Goal: Find specific page/section: Find specific page/section

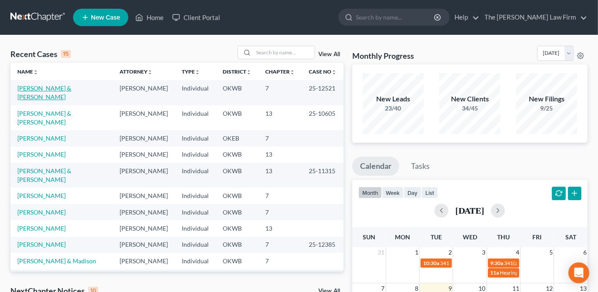
click at [68, 87] on link "[PERSON_NAME] & [PERSON_NAME]" at bounding box center [44, 92] width 54 height 16
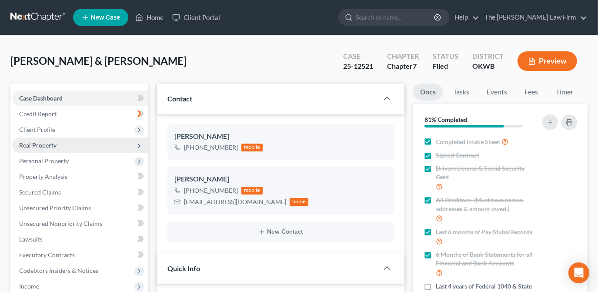
scroll to position [1470, 0]
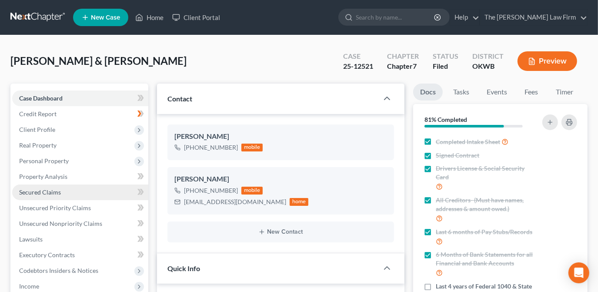
click at [105, 193] on link "Secured Claims" at bounding box center [80, 192] width 136 height 16
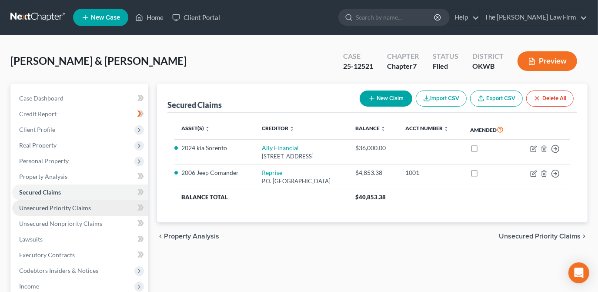
click at [97, 211] on link "Unsecured Priority Claims" at bounding box center [80, 208] width 136 height 16
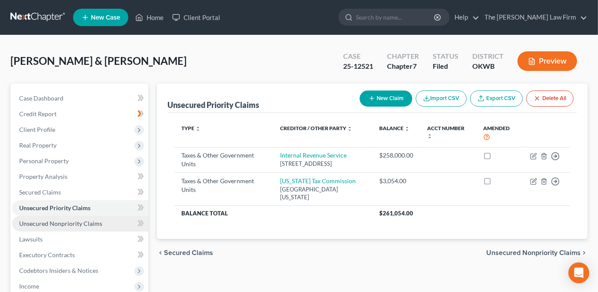
click at [100, 223] on link "Unsecured Nonpriority Claims" at bounding box center [80, 224] width 136 height 16
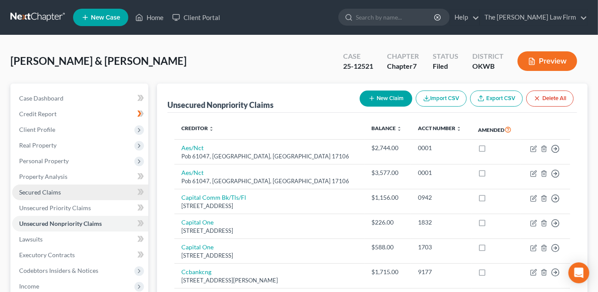
click at [94, 188] on link "Secured Claims" at bounding box center [80, 192] width 136 height 16
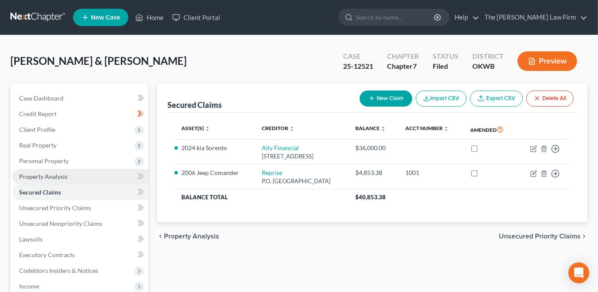
click at [98, 176] on link "Property Analysis" at bounding box center [80, 177] width 136 height 16
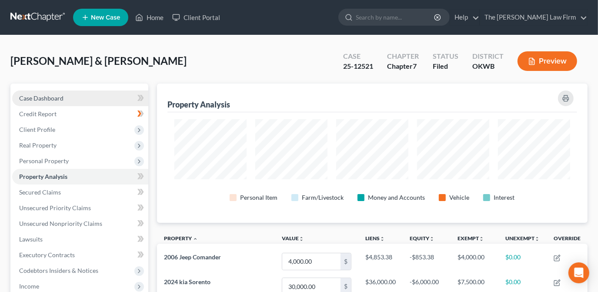
click at [114, 101] on link "Case Dashboard" at bounding box center [80, 98] width 136 height 16
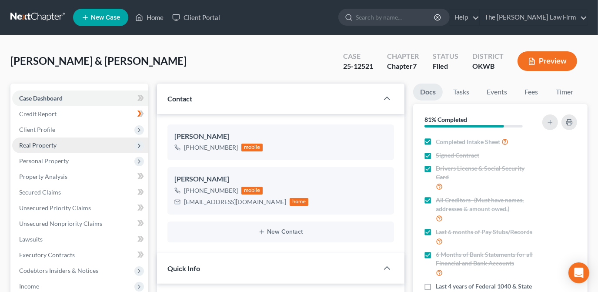
click at [65, 146] on span "Real Property" at bounding box center [80, 145] width 136 height 16
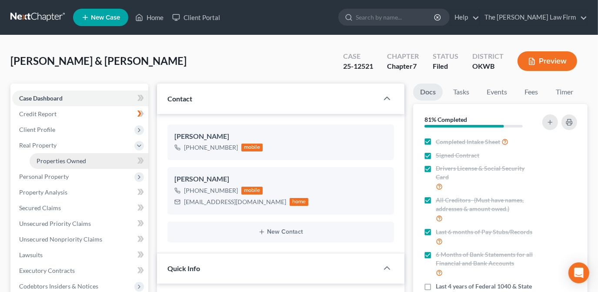
click at [123, 162] on link "Properties Owned" at bounding box center [89, 161] width 119 height 16
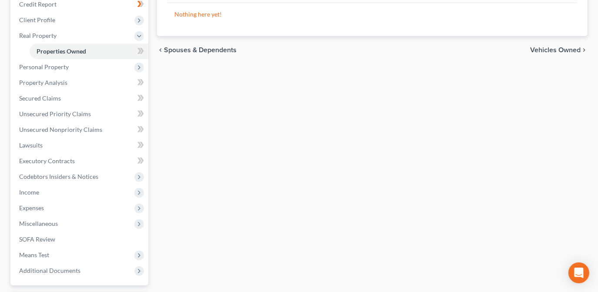
scroll to position [118, 0]
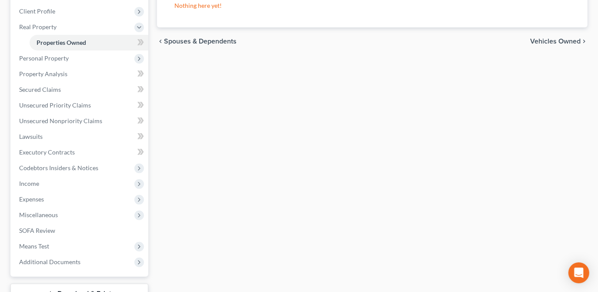
drag, startPoint x: 175, startPoint y: 98, endPoint x: 181, endPoint y: 110, distance: 14.0
click at [175, 98] on div "Properties Owned New Property Nothing here yet! Property Market Value Liens Exe…" at bounding box center [372, 145] width 439 height 361
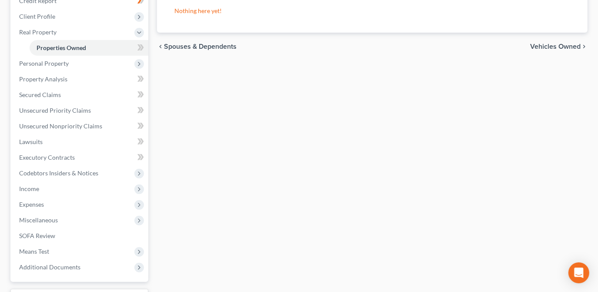
scroll to position [27, 0]
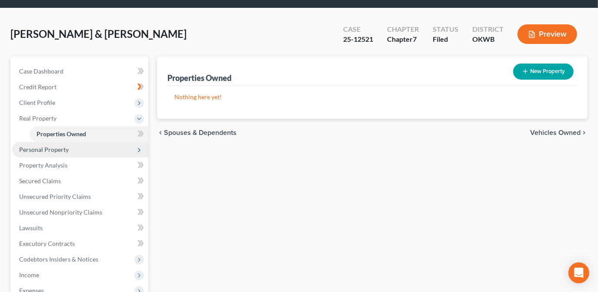
click at [59, 150] on span "Personal Property" at bounding box center [44, 149] width 50 height 7
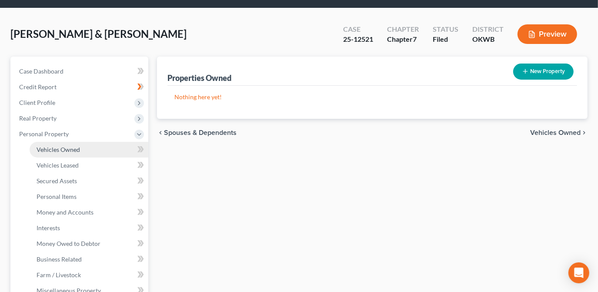
click at [82, 151] on link "Vehicles Owned" at bounding box center [89, 150] width 119 height 16
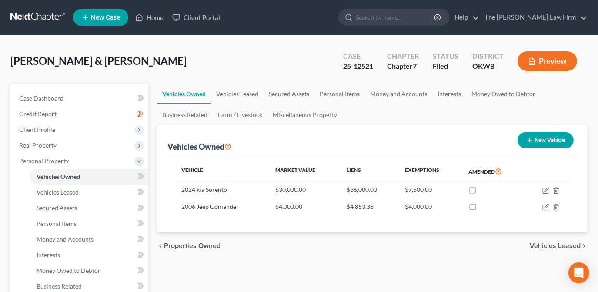
click at [276, 64] on div "[PERSON_NAME] & [PERSON_NAME] Upgraded Case 25-12521 Chapter Chapter 7 Status F…" at bounding box center [298, 65] width 577 height 38
click at [144, 12] on link "Home" at bounding box center [149, 18] width 37 height 16
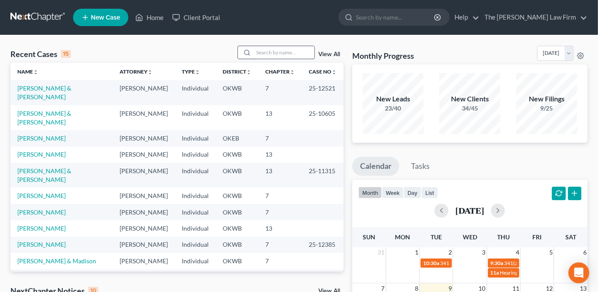
click at [275, 57] on input "search" at bounding box center [283, 52] width 61 height 13
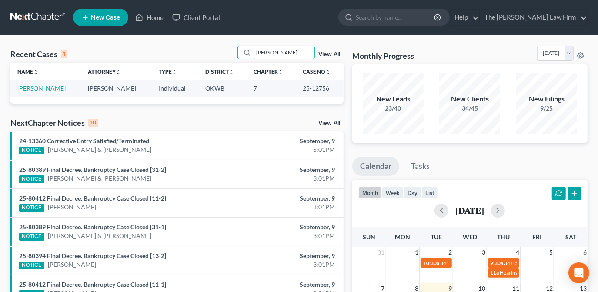
type input "[PERSON_NAME]"
click at [36, 86] on link "[PERSON_NAME]" at bounding box center [41, 87] width 48 height 7
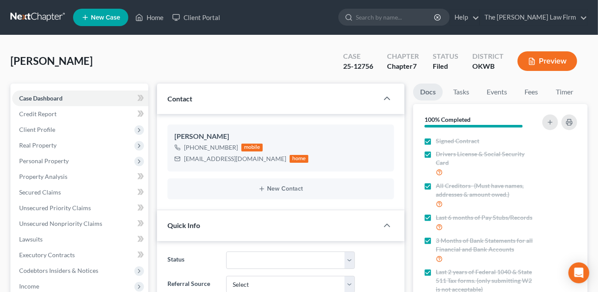
scroll to position [642, 0]
drag, startPoint x: 239, startPoint y: 158, endPoint x: 180, endPoint y: 163, distance: 59.7
click at [180, 163] on div "[EMAIL_ADDRESS][DOMAIN_NAME] home" at bounding box center [241, 158] width 134 height 11
copy div "[EMAIL_ADDRESS][DOMAIN_NAME]"
drag, startPoint x: 279, startPoint y: 62, endPoint x: 336, endPoint y: 3, distance: 82.7
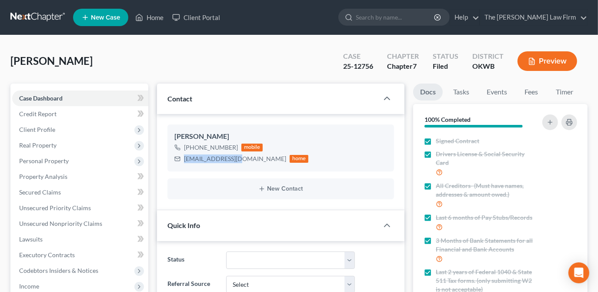
click at [279, 62] on div "[PERSON_NAME] Upgraded Case 25-12756 Chapter Chapter 7 Status Filed District [G…" at bounding box center [298, 65] width 577 height 38
click at [162, 19] on link "Home" at bounding box center [149, 18] width 37 height 16
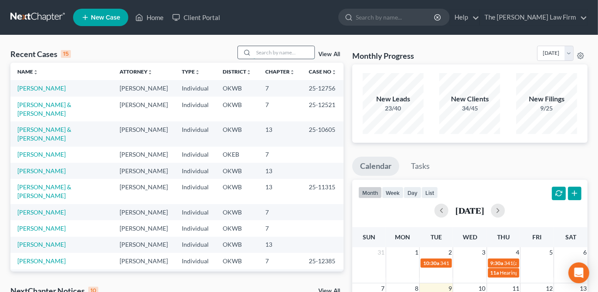
click at [300, 54] on input "search" at bounding box center [283, 52] width 61 height 13
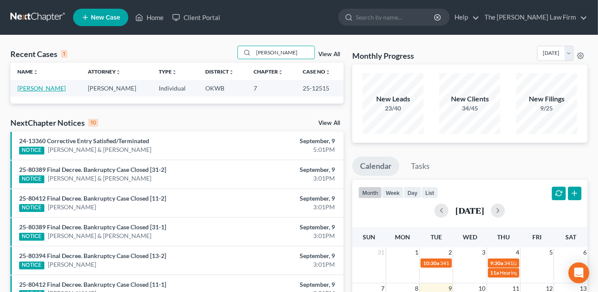
type input "[PERSON_NAME]"
click at [54, 89] on link "[PERSON_NAME]" at bounding box center [41, 87] width 48 height 7
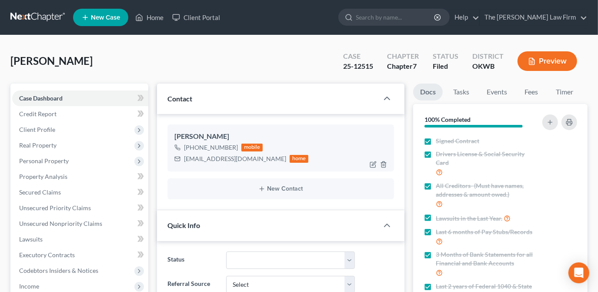
scroll to position [293, 0]
